Goal: Task Accomplishment & Management: Complete application form

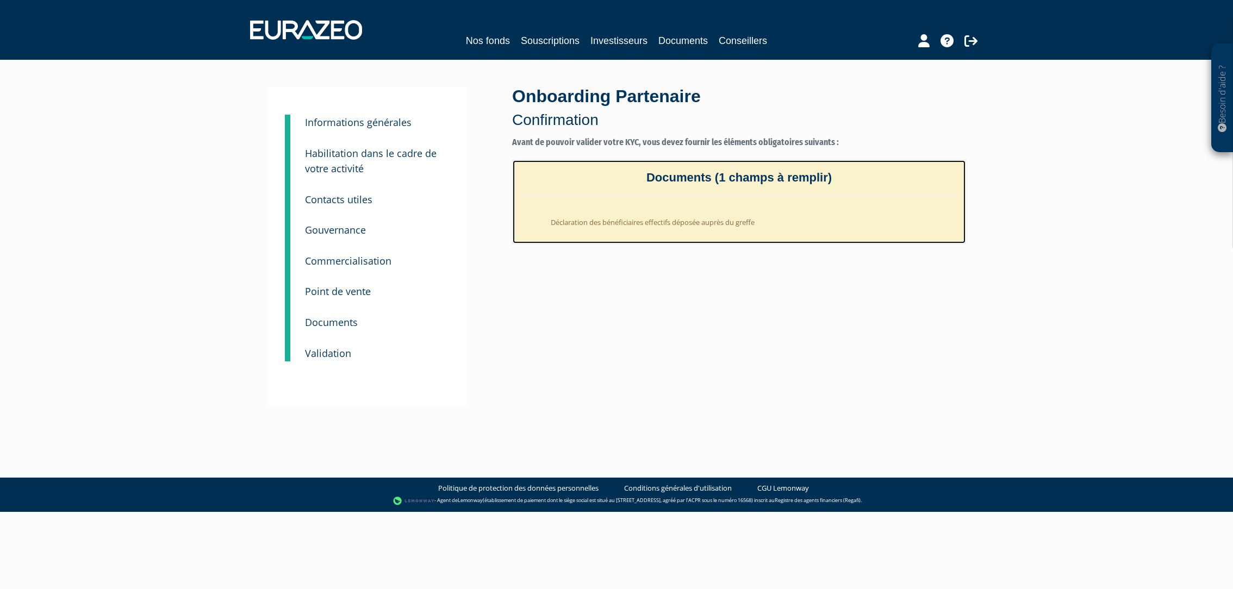
click at [682, 215] on li "Déclaration des bénéficiaires effectifs déposée auprès du greffe" at bounding box center [750, 220] width 415 height 27
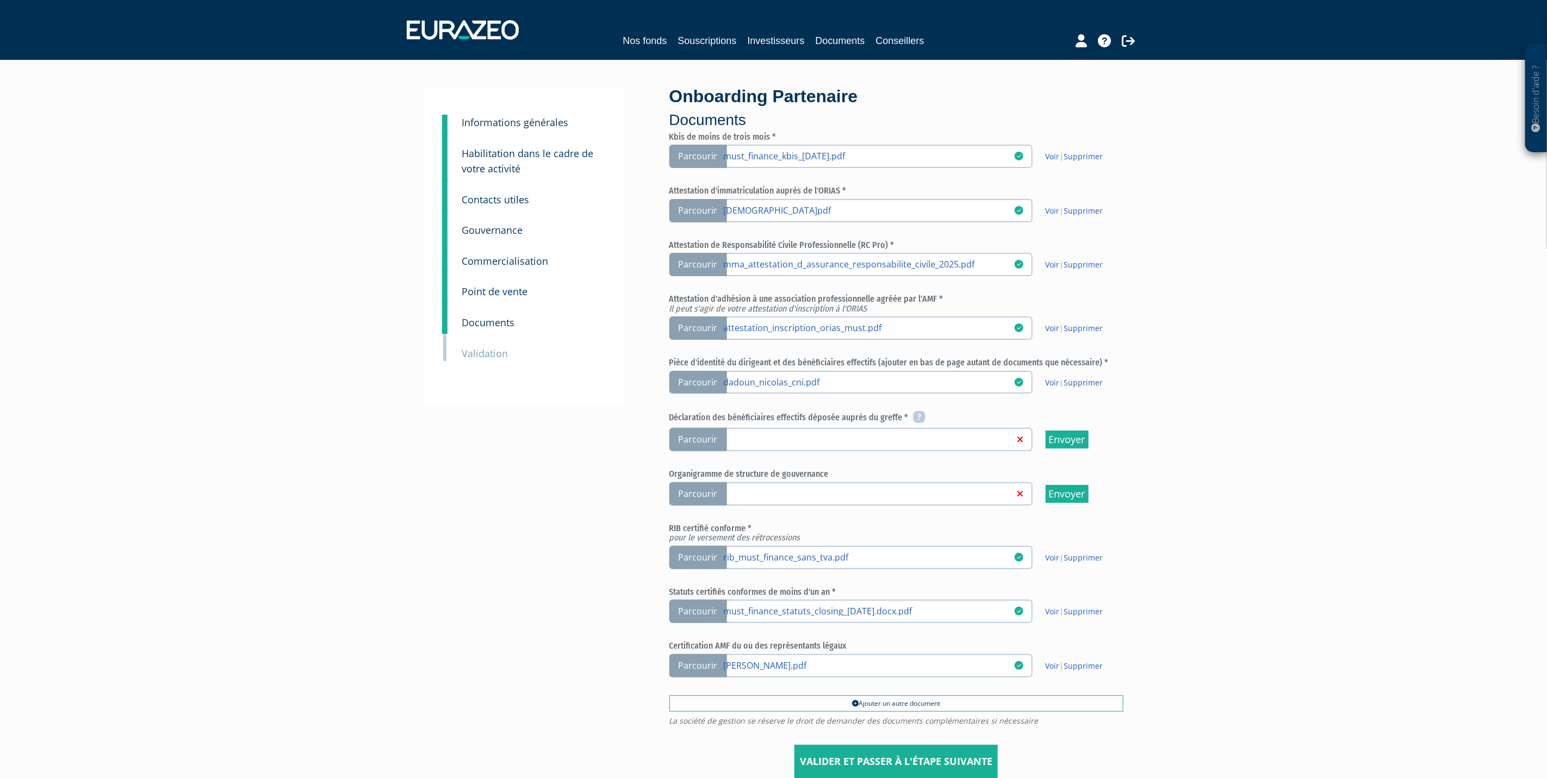
click at [676, 434] on span "Parcourir" at bounding box center [698, 439] width 58 height 23
click at [0, 0] on input "Parcourir" at bounding box center [0, 0] width 0 height 0
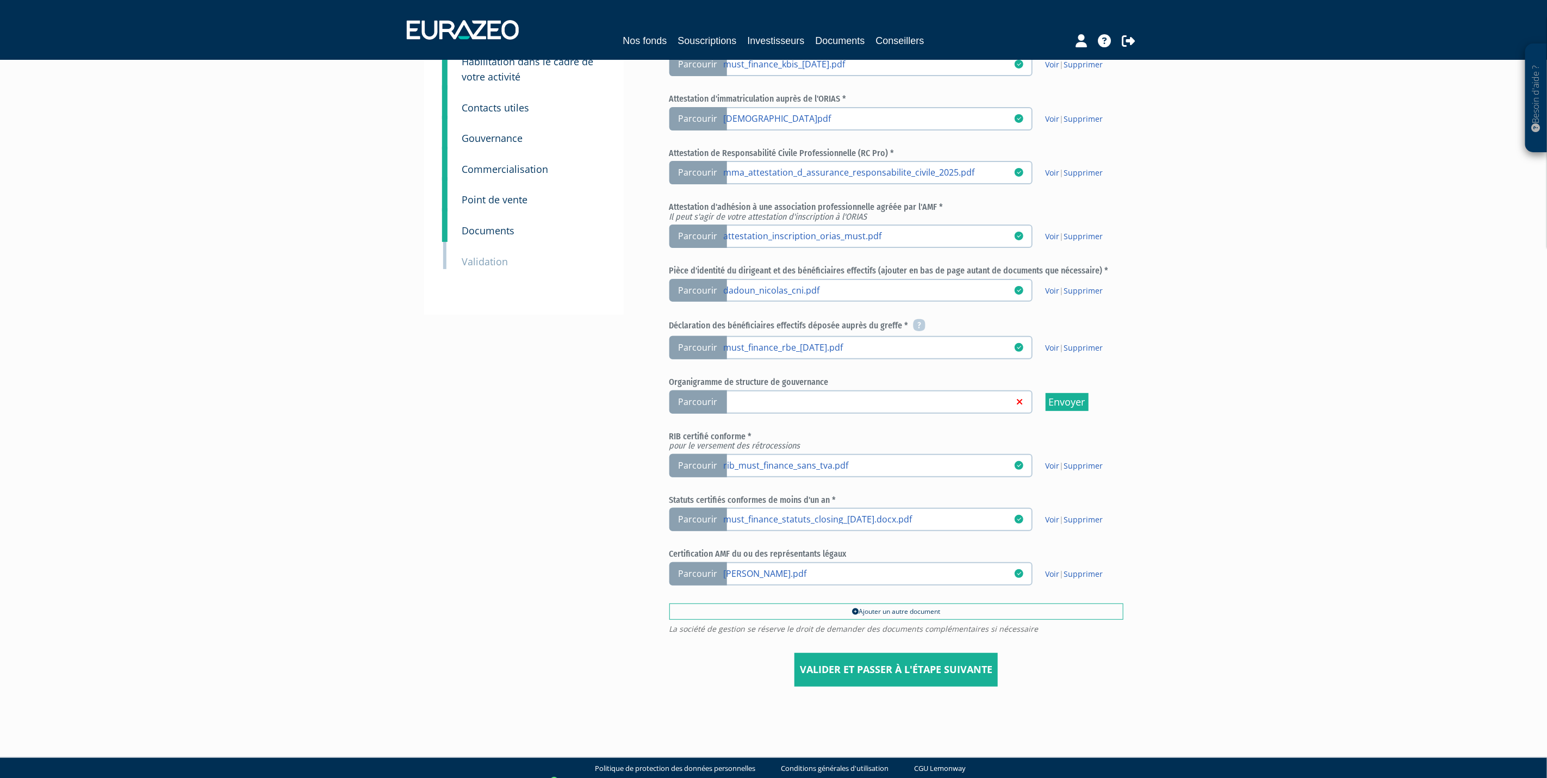
scroll to position [102, 0]
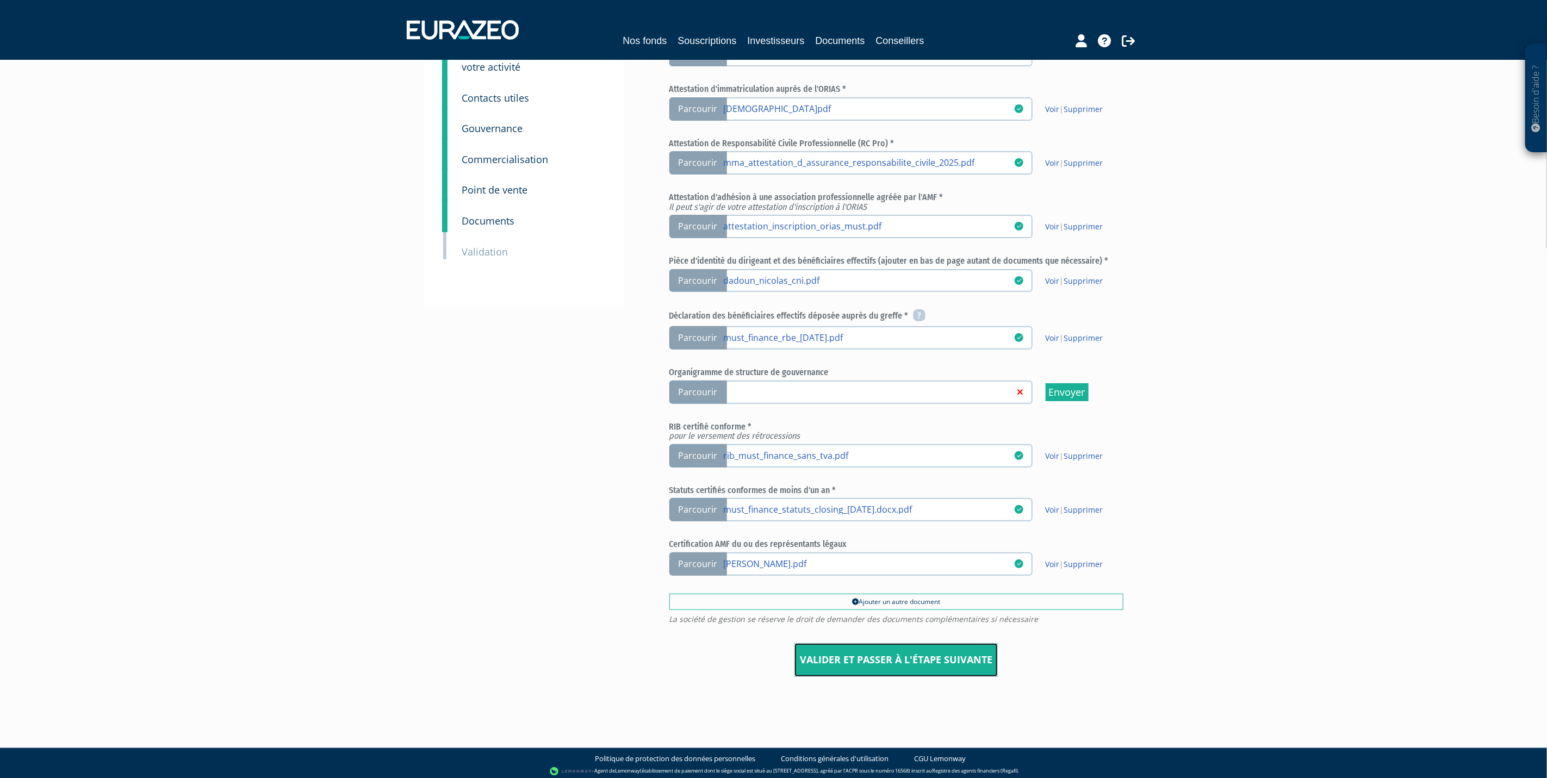
click at [950, 658] on input "Valider et passer à l'étape suivante" at bounding box center [895, 660] width 203 height 34
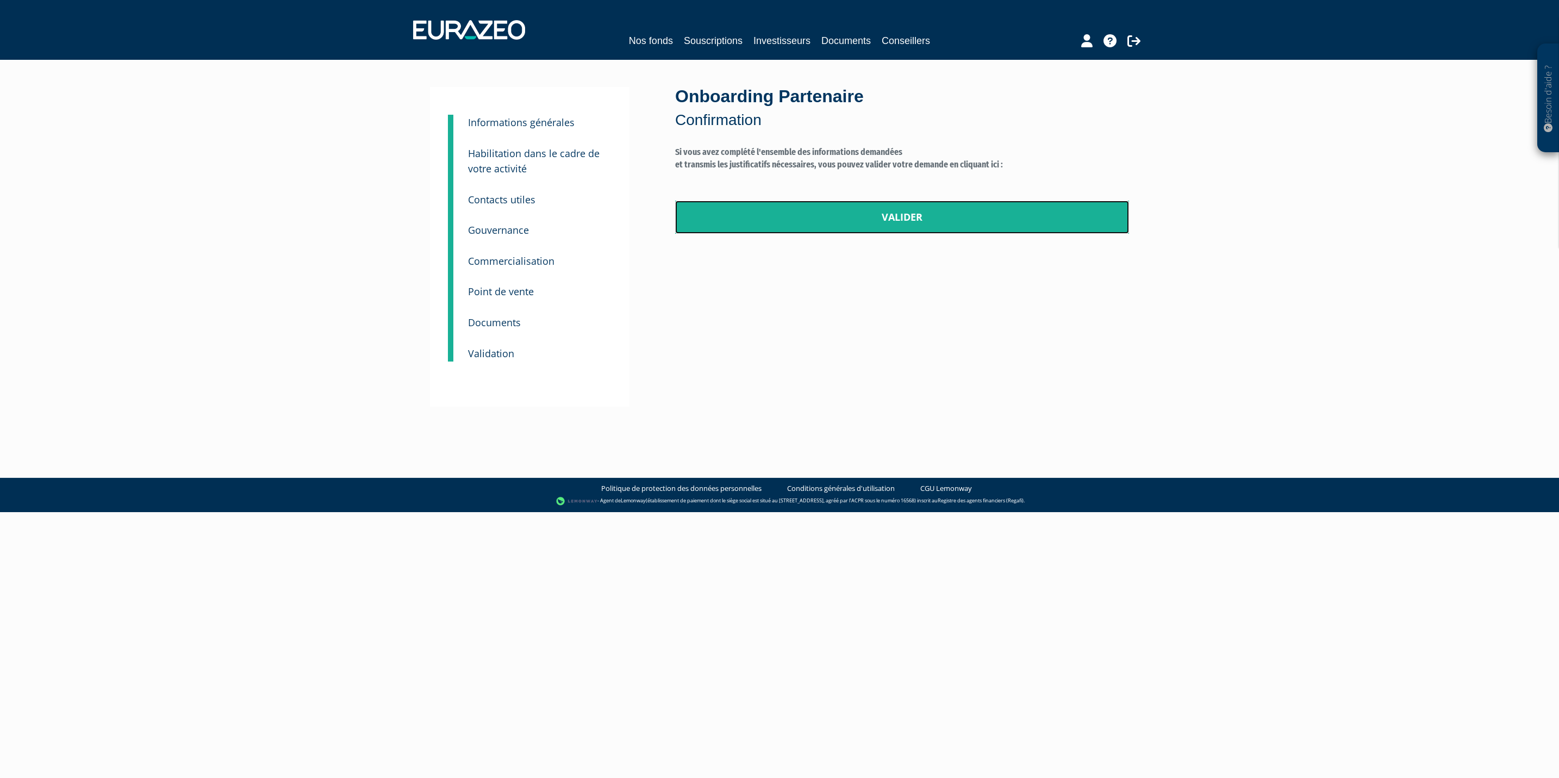
click at [889, 227] on link "Valider" at bounding box center [902, 218] width 454 height 34
